Goal: Check status: Check status

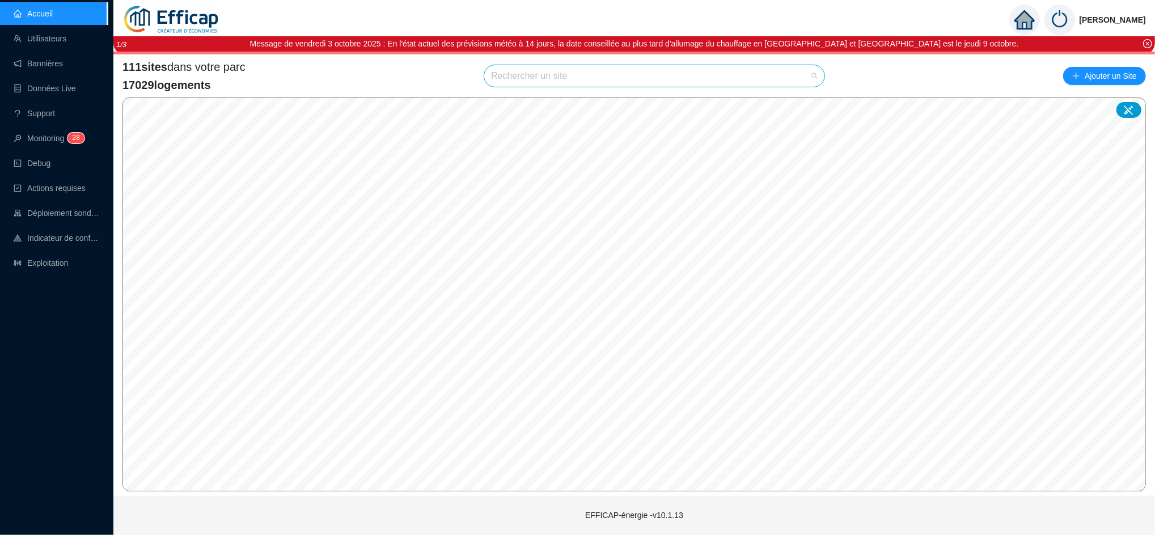
click at [525, 79] on input "search" at bounding box center [649, 76] width 316 height 22
type input "bell"
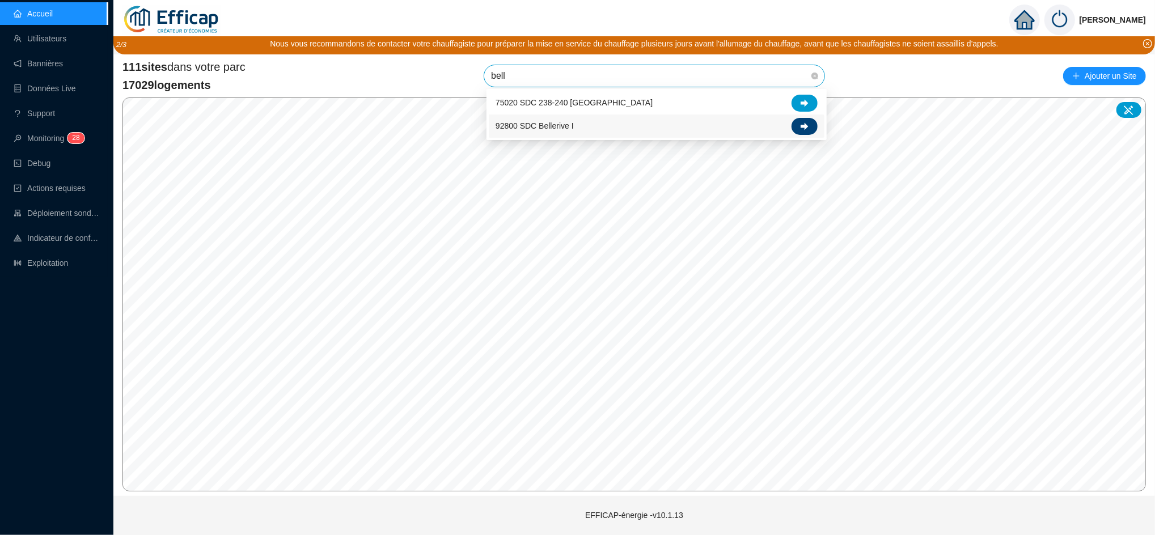
click at [804, 120] on div at bounding box center [805, 126] width 26 height 17
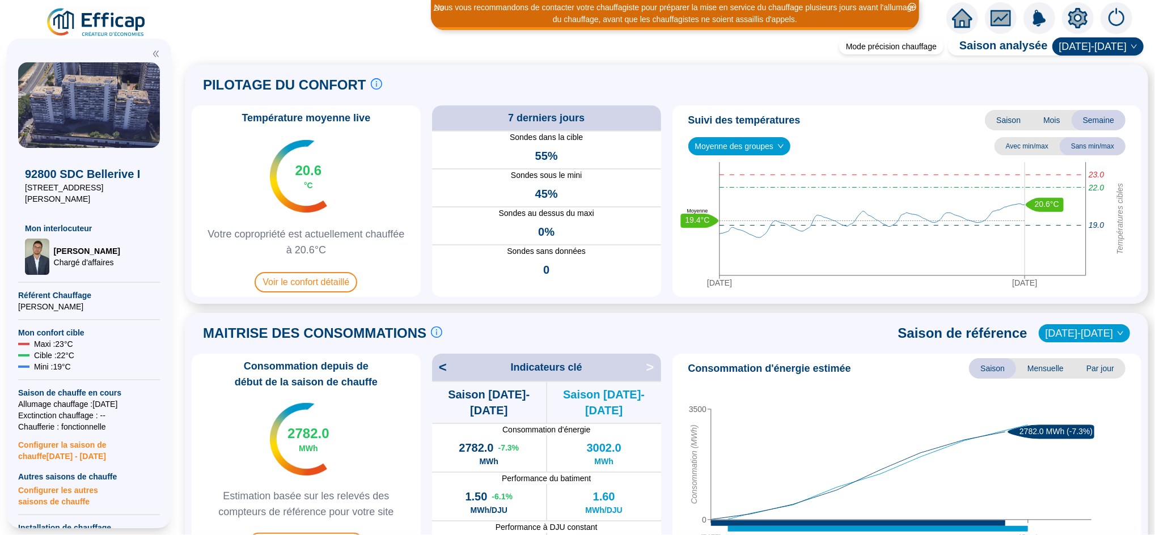
click at [351, 269] on div "Température moyenne live 20.6 °C Votre copropriété est actuellement chauffée à …" at bounding box center [306, 201] width 229 height 192
click at [349, 283] on span "Voir le confort détaillé" at bounding box center [306, 282] width 103 height 20
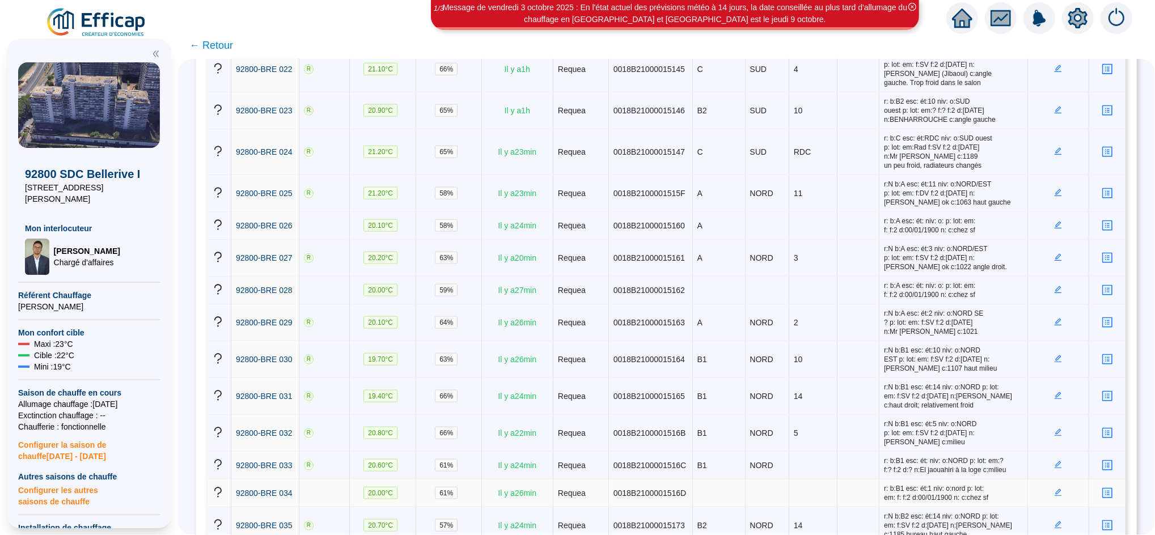
scroll to position [1011, 0]
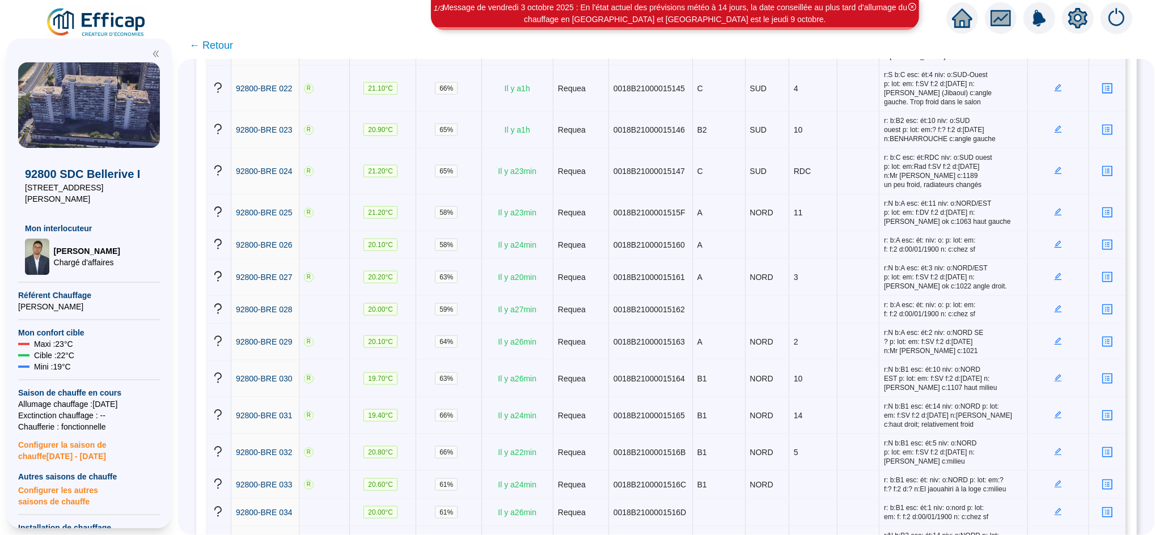
click at [223, 48] on span "← Retour" at bounding box center [211, 45] width 44 height 16
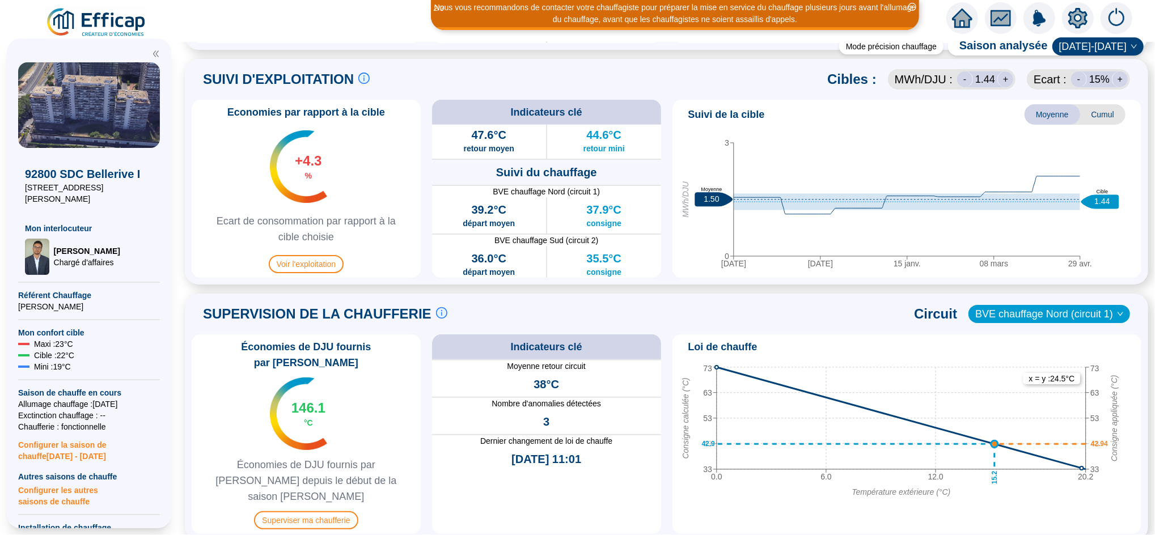
scroll to position [513, 0]
click at [348, 511] on span "Superviser ma chaufferie" at bounding box center [306, 520] width 104 height 18
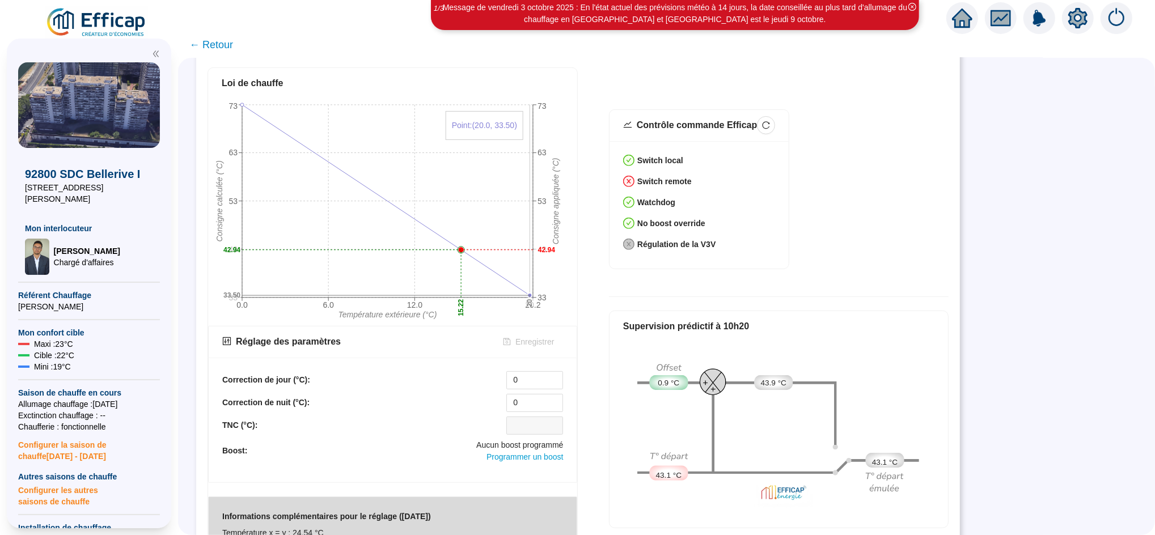
scroll to position [442, 0]
